Goal: Transaction & Acquisition: Download file/media

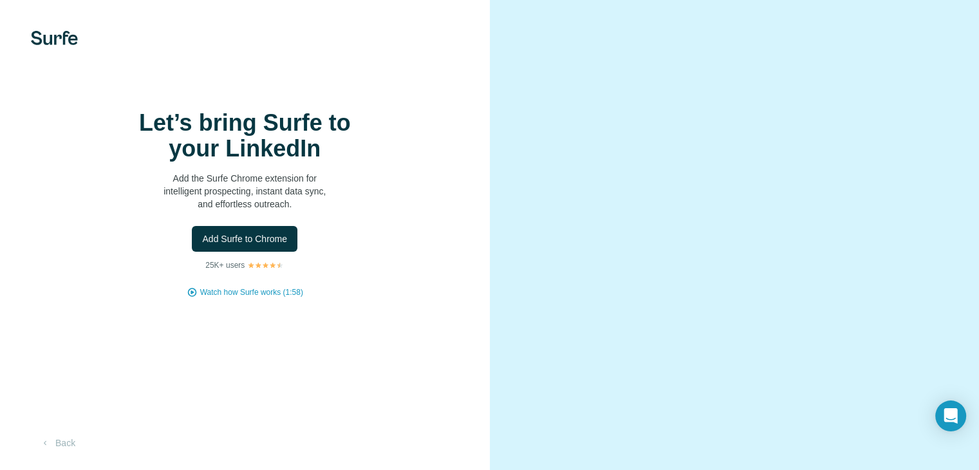
click at [239, 245] on span "Add Surfe to Chrome" at bounding box center [244, 238] width 85 height 13
